Goal: Navigation & Orientation: Find specific page/section

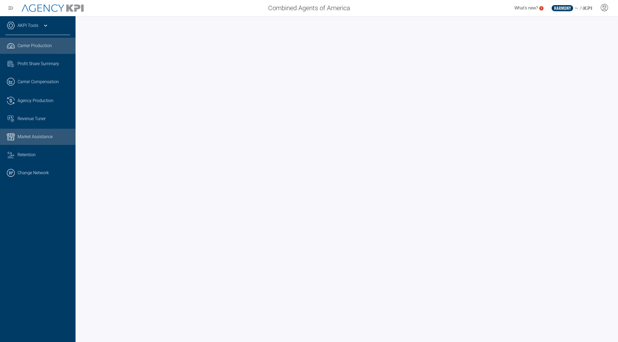
click at [25, 140] on link "Market Assistance" at bounding box center [37, 137] width 75 height 16
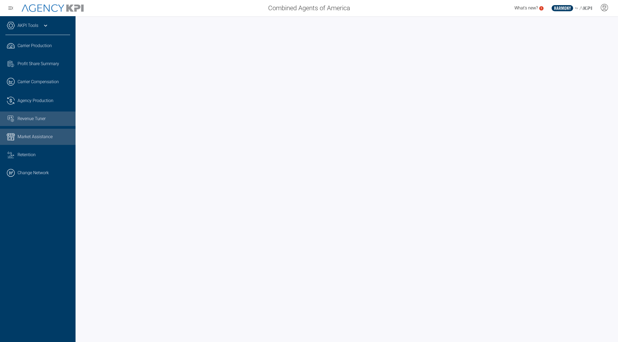
click at [34, 120] on span "Revenue Tuner" at bounding box center [32, 119] width 28 height 6
click at [35, 26] on link "AKPI Tools" at bounding box center [28, 25] width 21 height 6
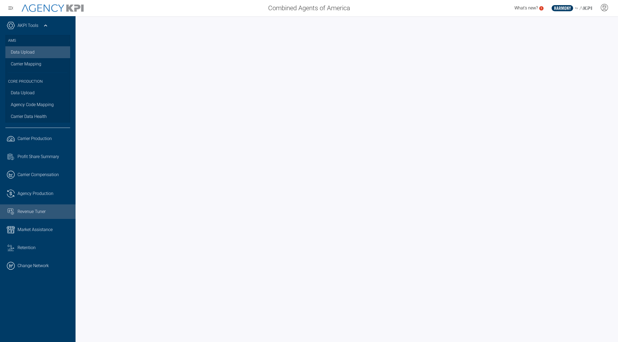
click at [32, 49] on link "Data Upload" at bounding box center [37, 52] width 65 height 12
click at [32, 229] on span "Market Assistance" at bounding box center [35, 230] width 35 height 6
click at [28, 210] on span "Revenue Tuner" at bounding box center [32, 212] width 28 height 6
click at [30, 229] on span "Market Assistance" at bounding box center [35, 230] width 35 height 6
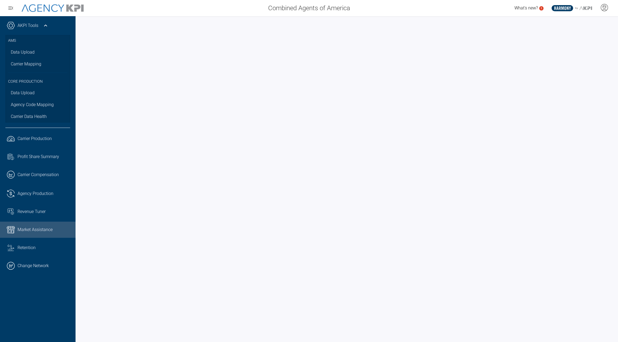
click at [291, 12] on span "Combined Agents of America" at bounding box center [309, 8] width 82 height 10
click at [15, 26] on div "AKPI Tools" at bounding box center [37, 28] width 65 height 13
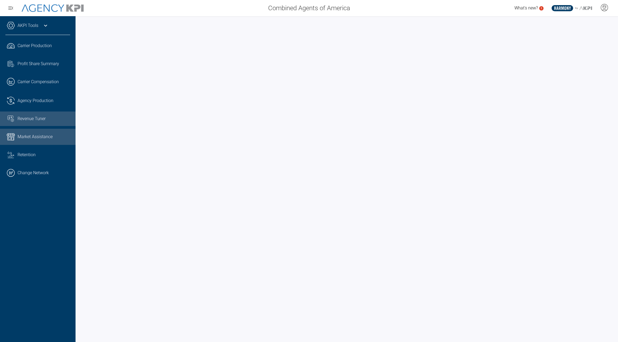
click at [44, 124] on link "Revenue Tuner" at bounding box center [37, 119] width 75 height 15
click at [41, 139] on span "Market Assistance" at bounding box center [35, 137] width 35 height 6
click at [21, 120] on span "Revenue Tuner" at bounding box center [32, 119] width 28 height 6
click at [35, 138] on span "Market Assistance" at bounding box center [35, 137] width 35 height 6
click at [32, 104] on span "Agency Production" at bounding box center [36, 101] width 36 height 6
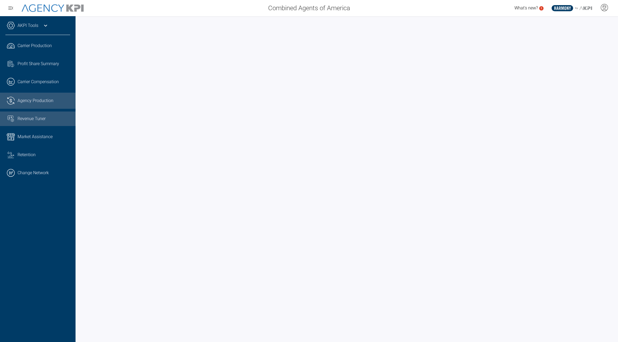
click at [38, 125] on link "Revenue Tuner" at bounding box center [37, 119] width 75 height 15
click at [29, 137] on span "Market Assistance" at bounding box center [35, 137] width 35 height 6
click at [37, 120] on span "Revenue Tuner" at bounding box center [32, 119] width 28 height 6
click at [44, 139] on span "Market Assistance" at bounding box center [35, 137] width 35 height 6
click at [47, 99] on span "Agency Production" at bounding box center [36, 101] width 36 height 6
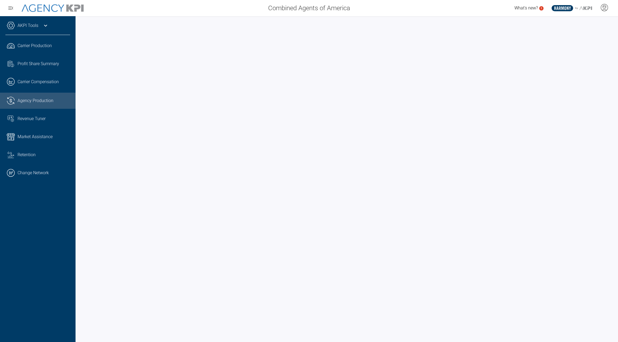
click at [40, 27] on div "AKPI Tools" at bounding box center [37, 28] width 65 height 13
